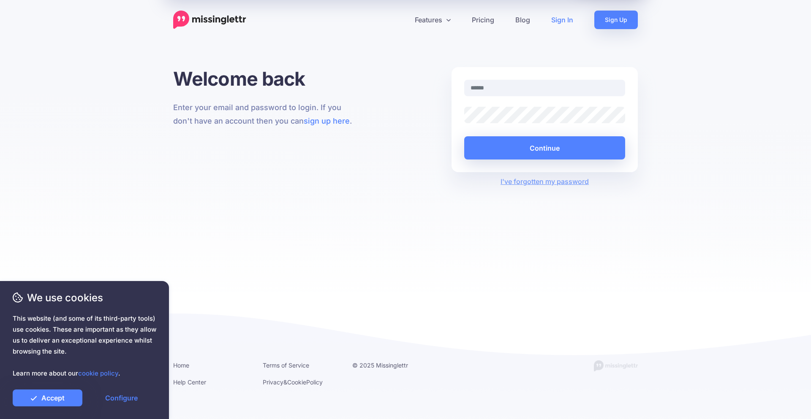
click at [432, 20] on link "Features" at bounding box center [432, 20] width 57 height 19
